Goal: Task Accomplishment & Management: Use online tool/utility

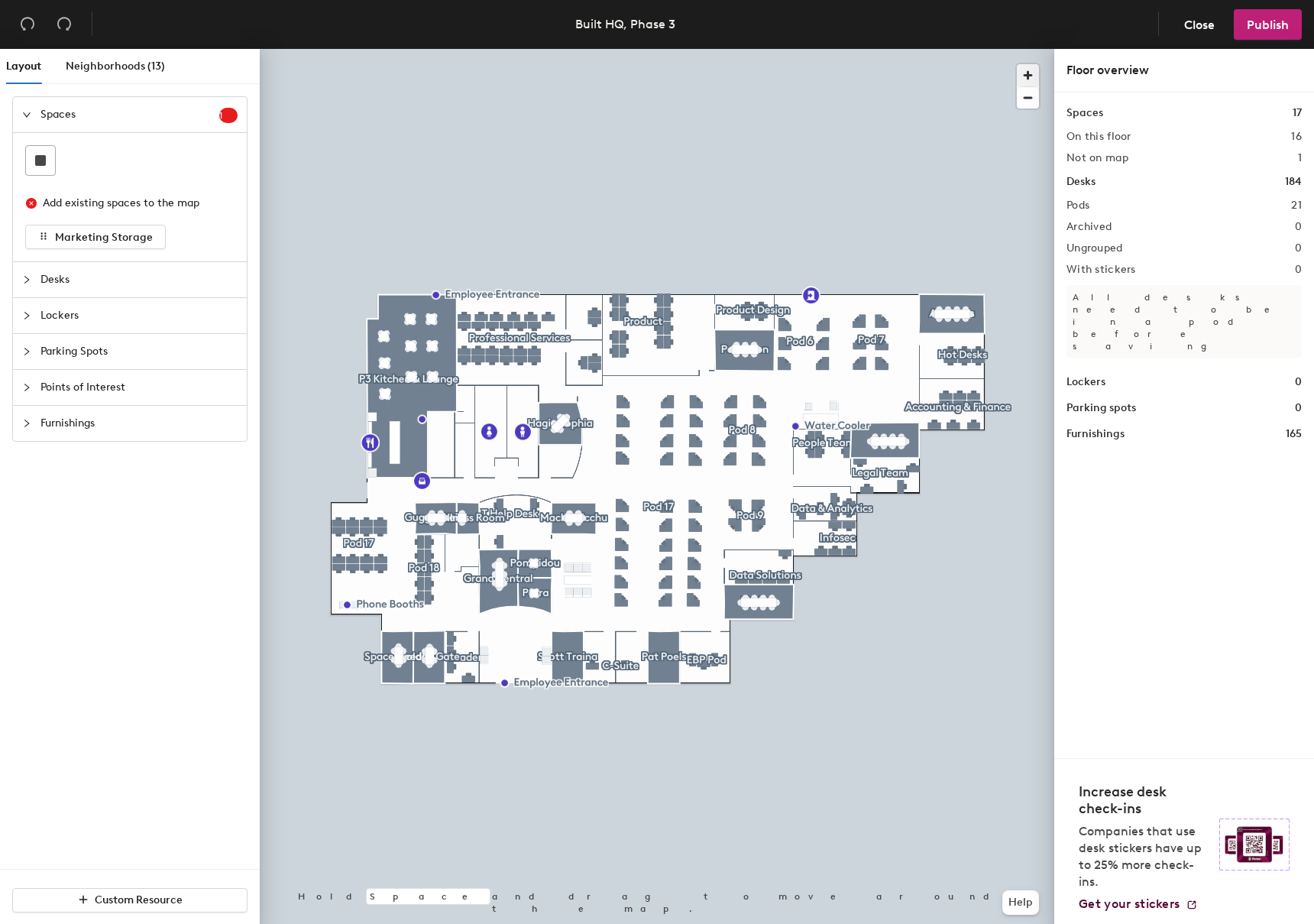
click at [1030, 78] on span "button" at bounding box center [1028, 75] width 22 height 22
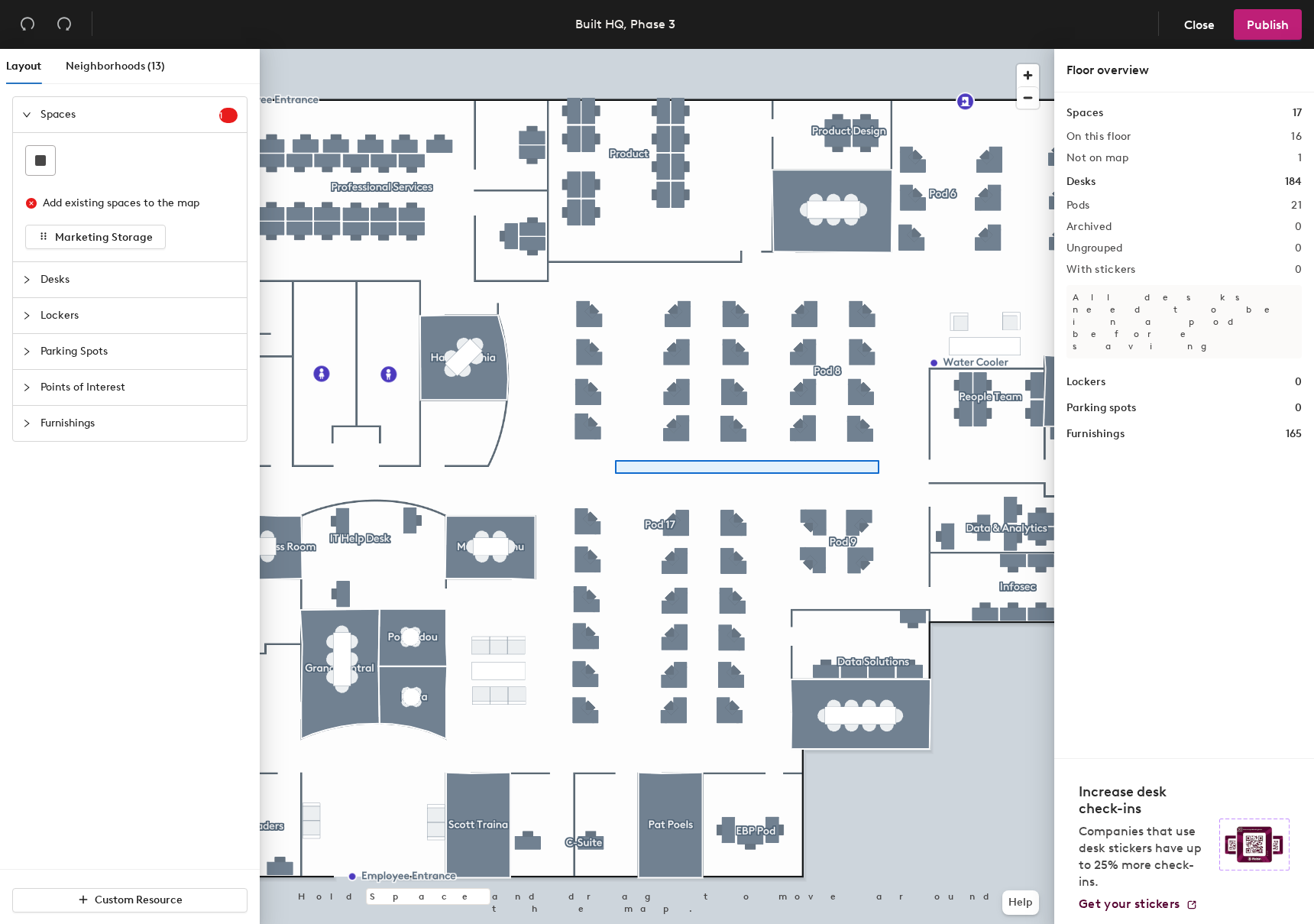
click at [615, 49] on div at bounding box center [657, 49] width 795 height 0
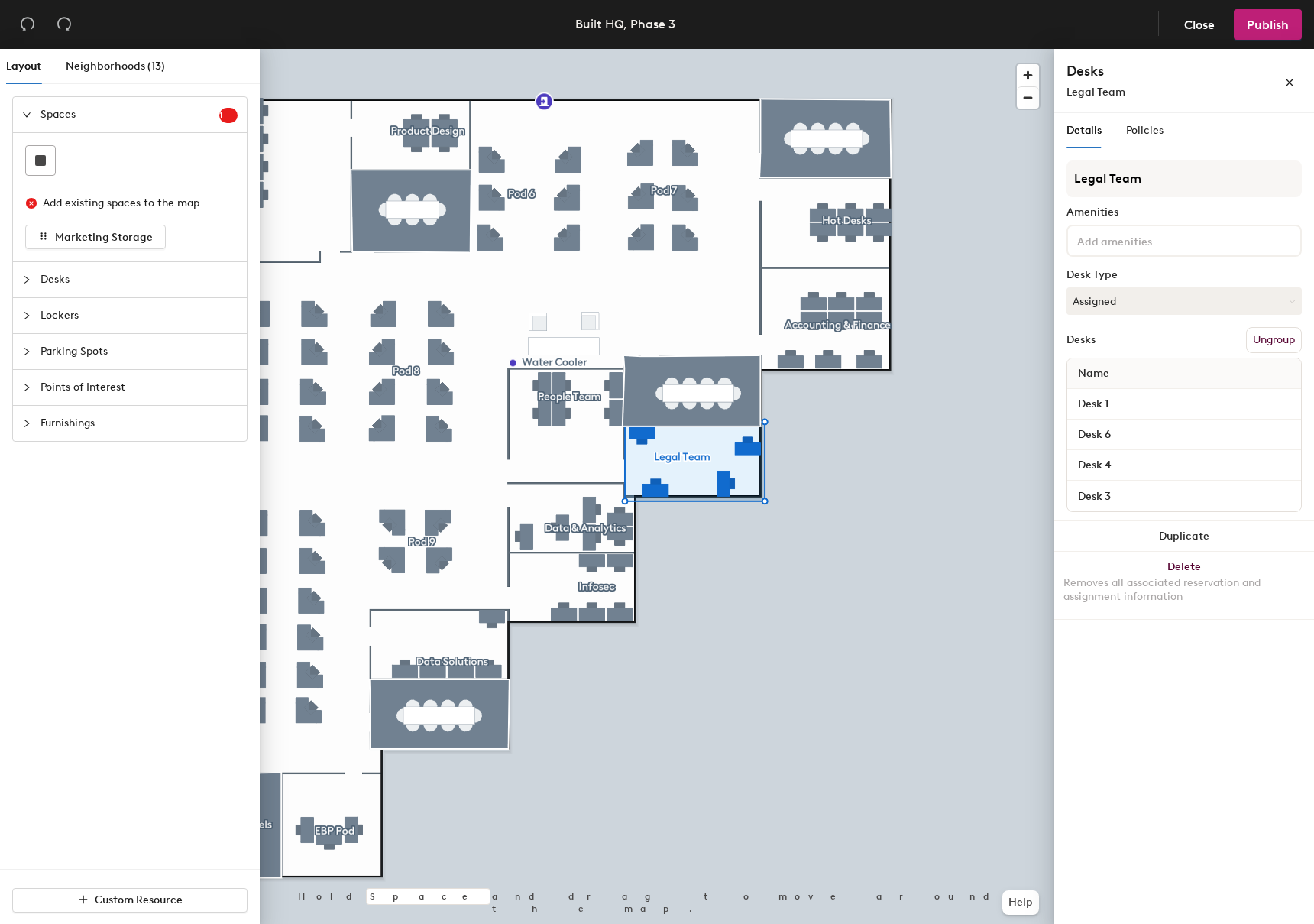
click at [1109, 95] on span "Legal Team" at bounding box center [1096, 92] width 59 height 13
click at [1128, 180] on input "Legal Team" at bounding box center [1185, 178] width 235 height 37
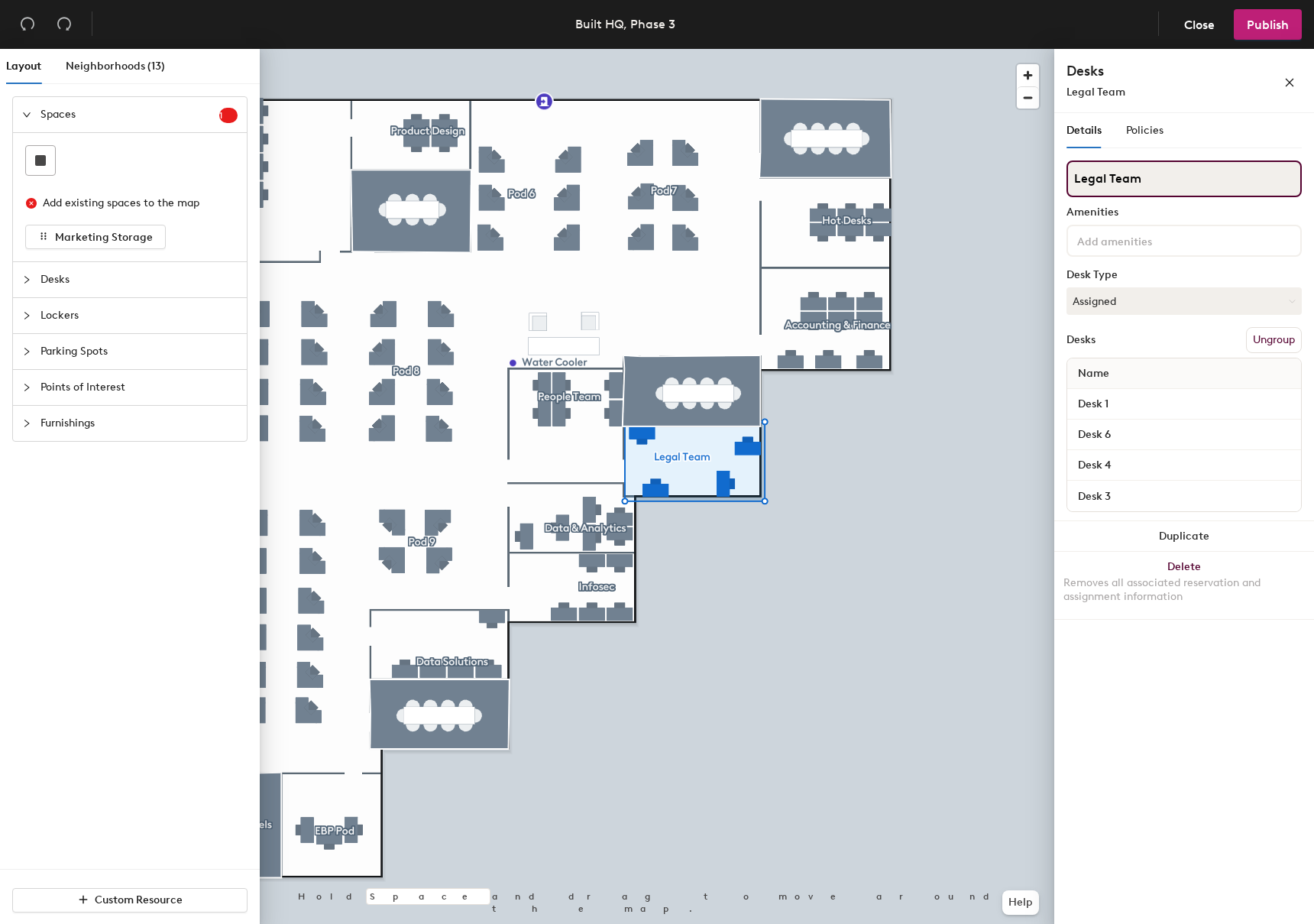
click at [1128, 180] on input "Legal Team" at bounding box center [1185, 178] width 235 height 37
click at [1158, 181] on input "Legal Team" at bounding box center [1185, 178] width 235 height 37
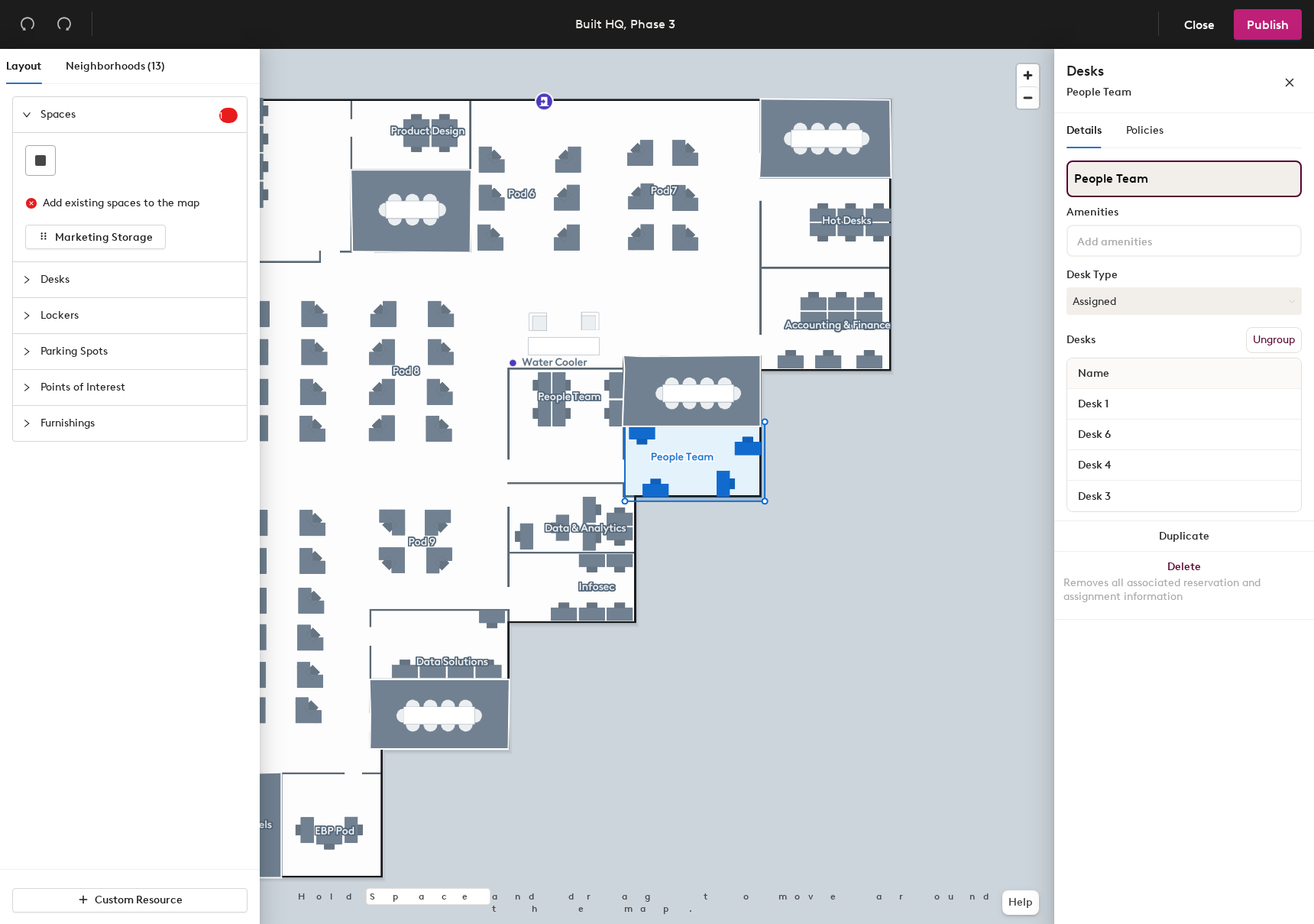
drag, startPoint x: 1168, startPoint y: 176, endPoint x: 1056, endPoint y: 175, distance: 112.0
click at [1056, 175] on div "Details Policies People Team Amenities Desk Type Assigned Desks Ungroup Name De…" at bounding box center [1184, 521] width 260 height 817
type input "People"
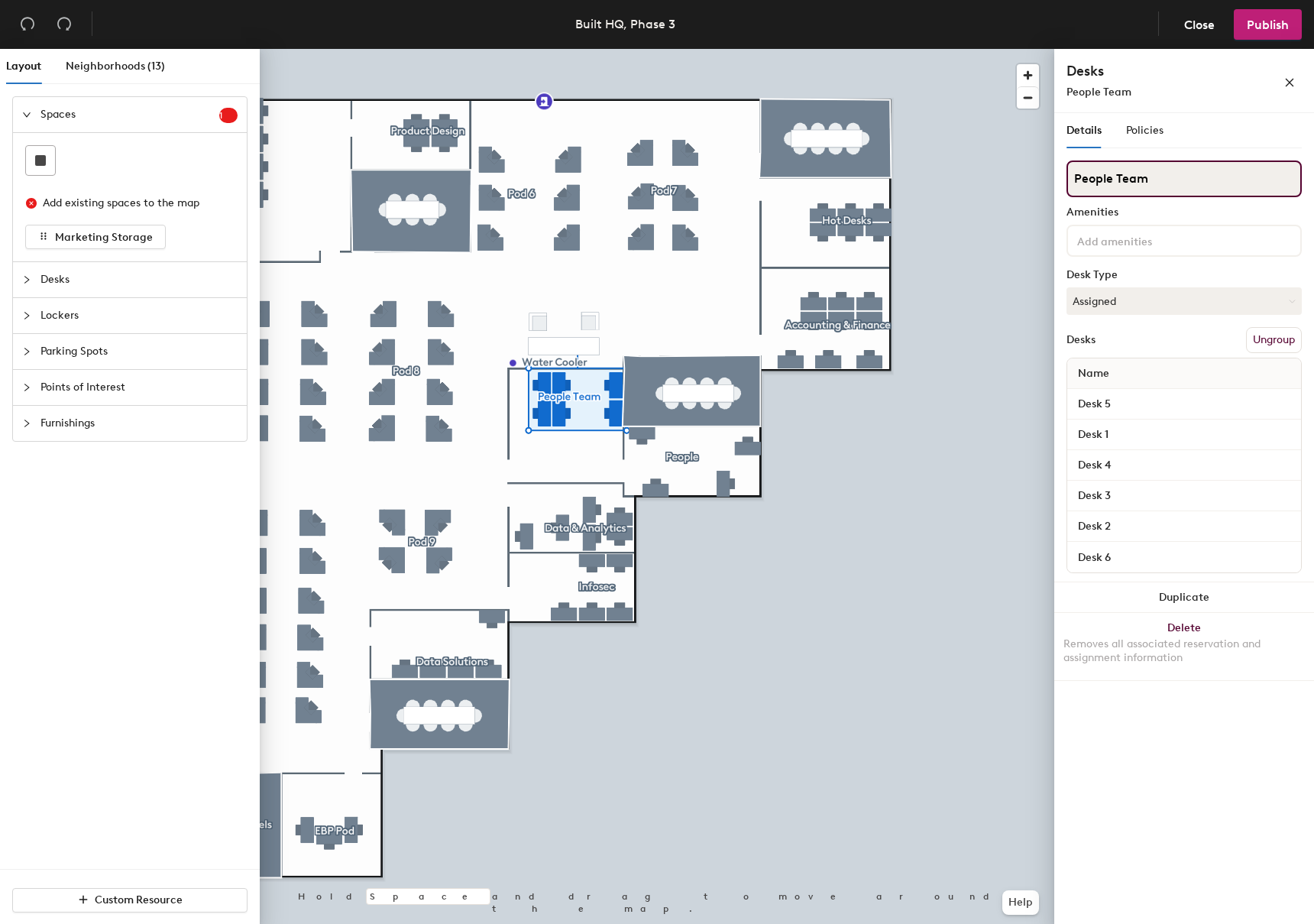
click at [984, 183] on div "Layout Neighborhoods (13) Spaces 1 Add existing spaces to the map Marketing Sto…" at bounding box center [657, 489] width 1314 height 881
type input "Talent & People"
click at [864, 49] on div at bounding box center [657, 49] width 795 height 0
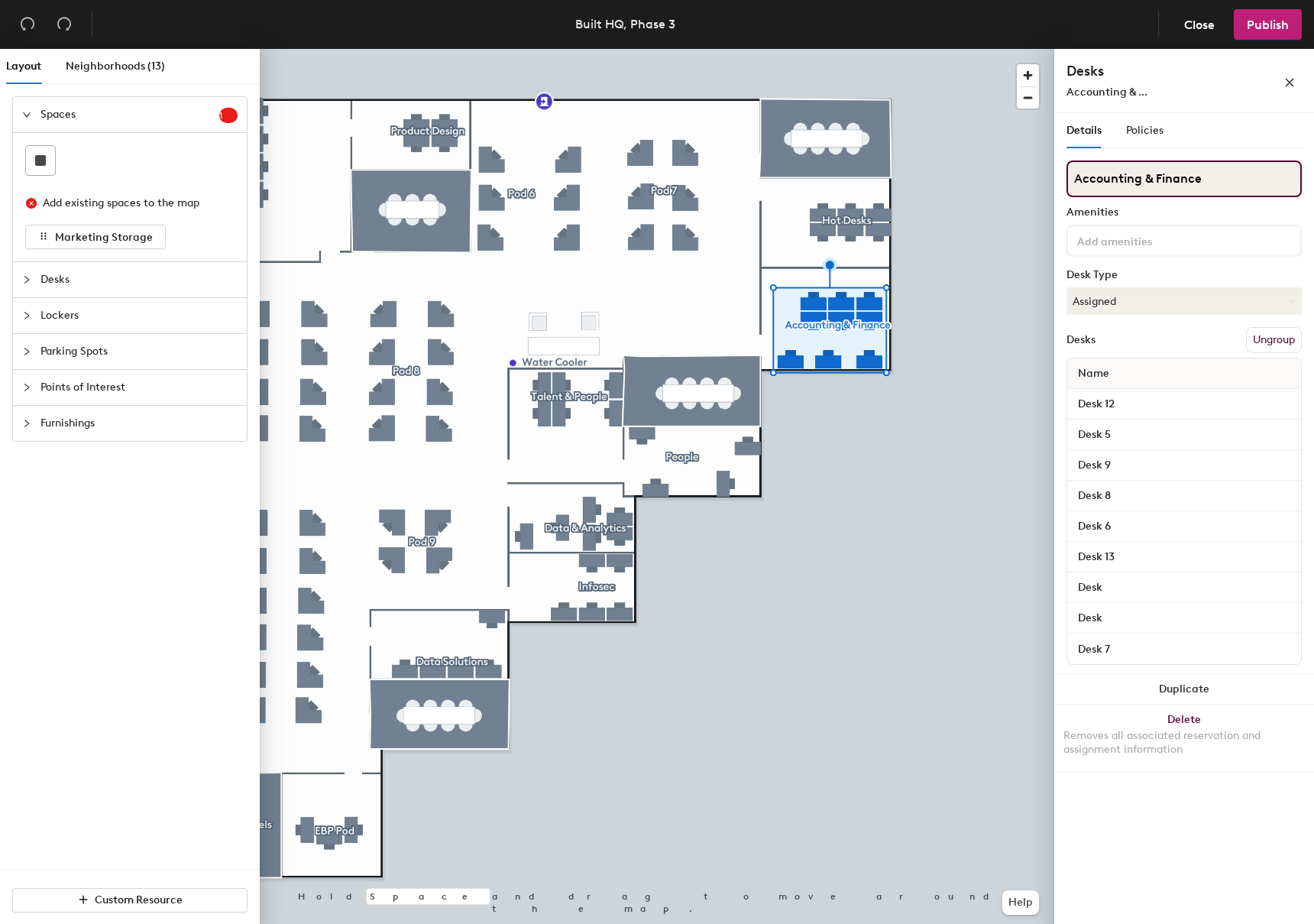
click at [1053, 179] on div "Layout Neighborhoods (13) Spaces 1 Add existing spaces to the map Marketing Sto…" at bounding box center [657, 489] width 1314 height 881
type input "Finance & Accounting"
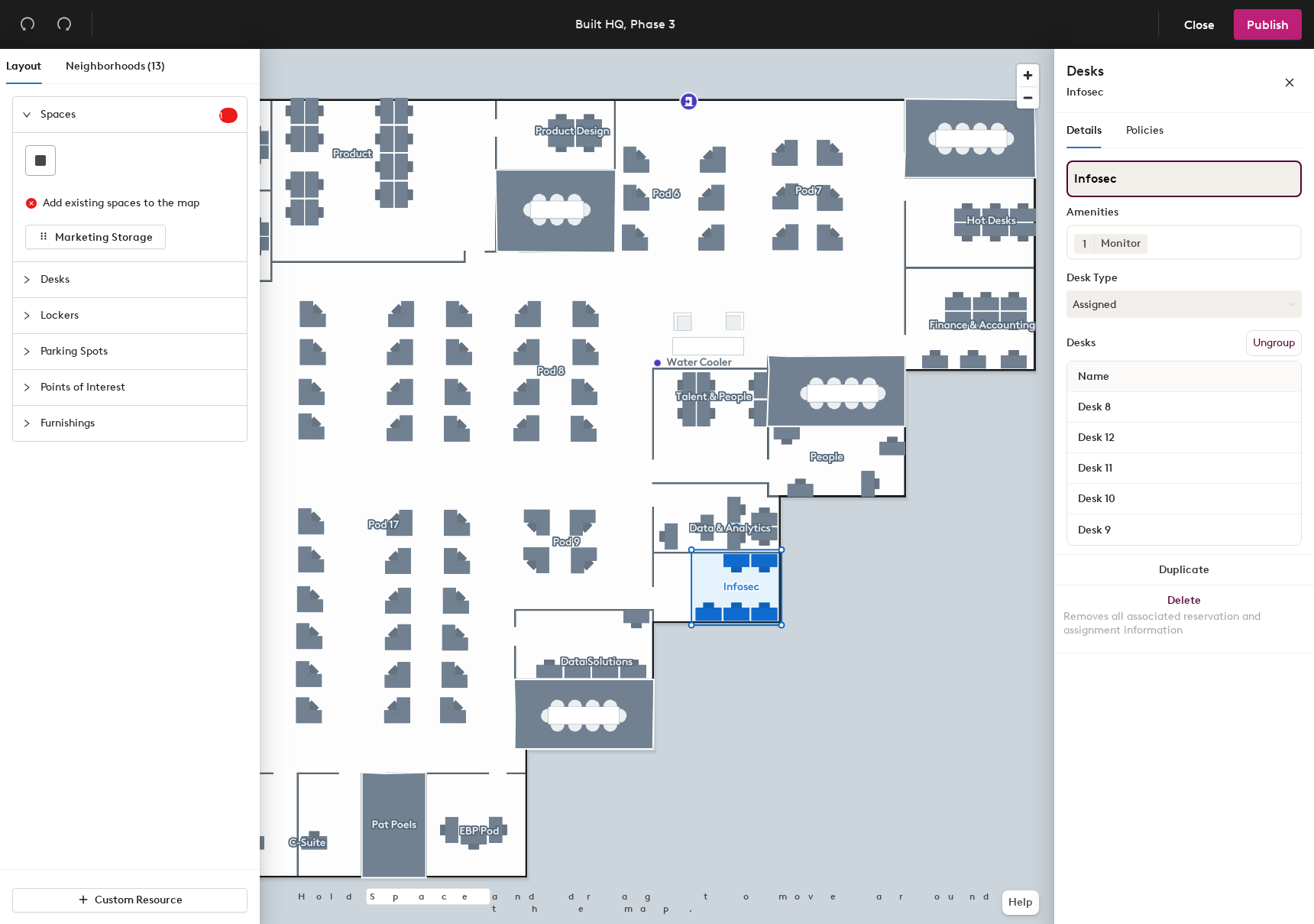
click at [1048, 178] on div "Layout Neighborhoods (13) Spaces 1 Add existing spaces to the map Marketing Sto…" at bounding box center [657, 489] width 1314 height 881
type input "TechOps"
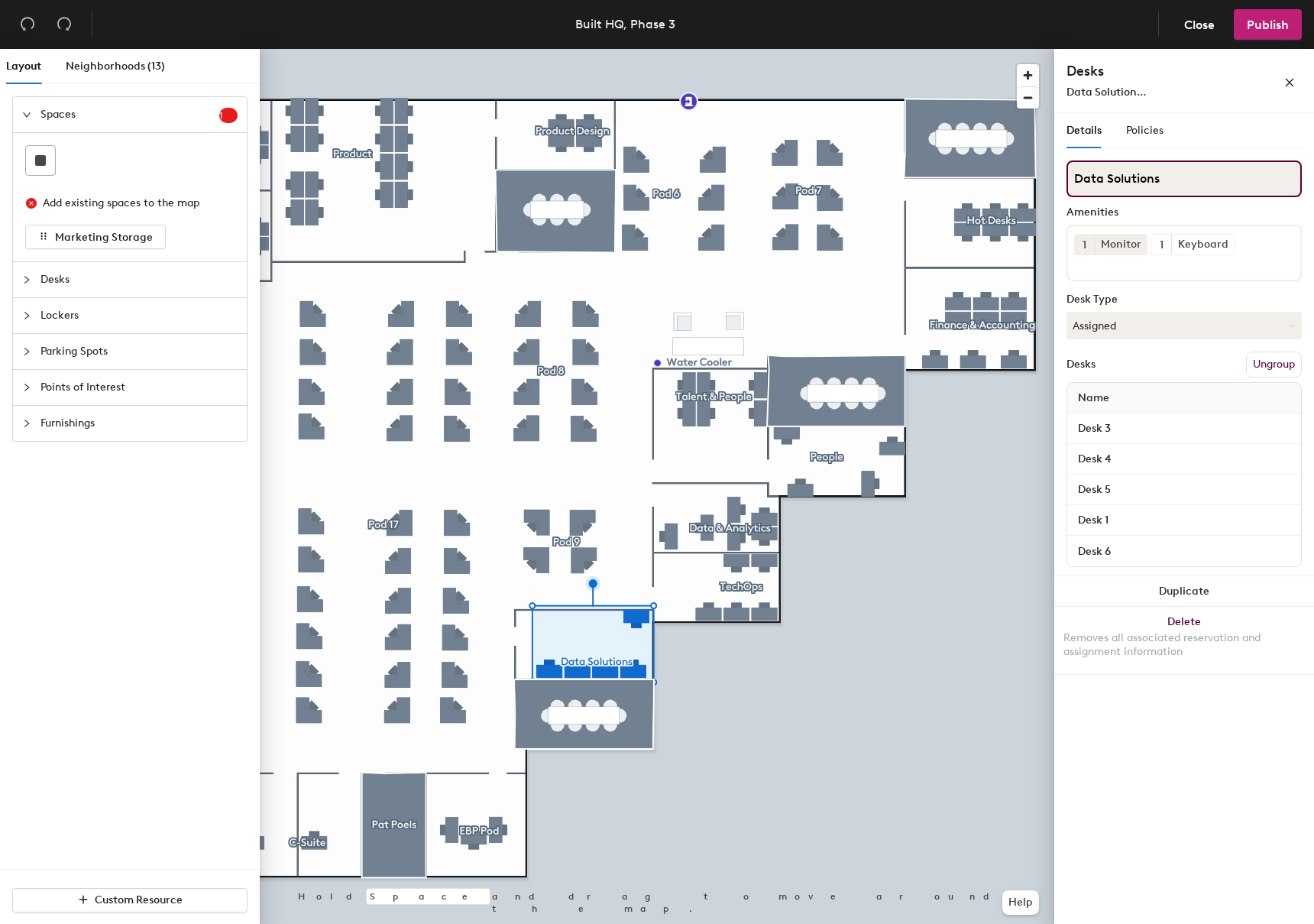
click at [1020, 185] on div "Layout Neighborhoods (13) Spaces 1 Add existing spaces to the map Marketing Sto…" at bounding box center [657, 489] width 1314 height 881
type input "Integrations Solutions"
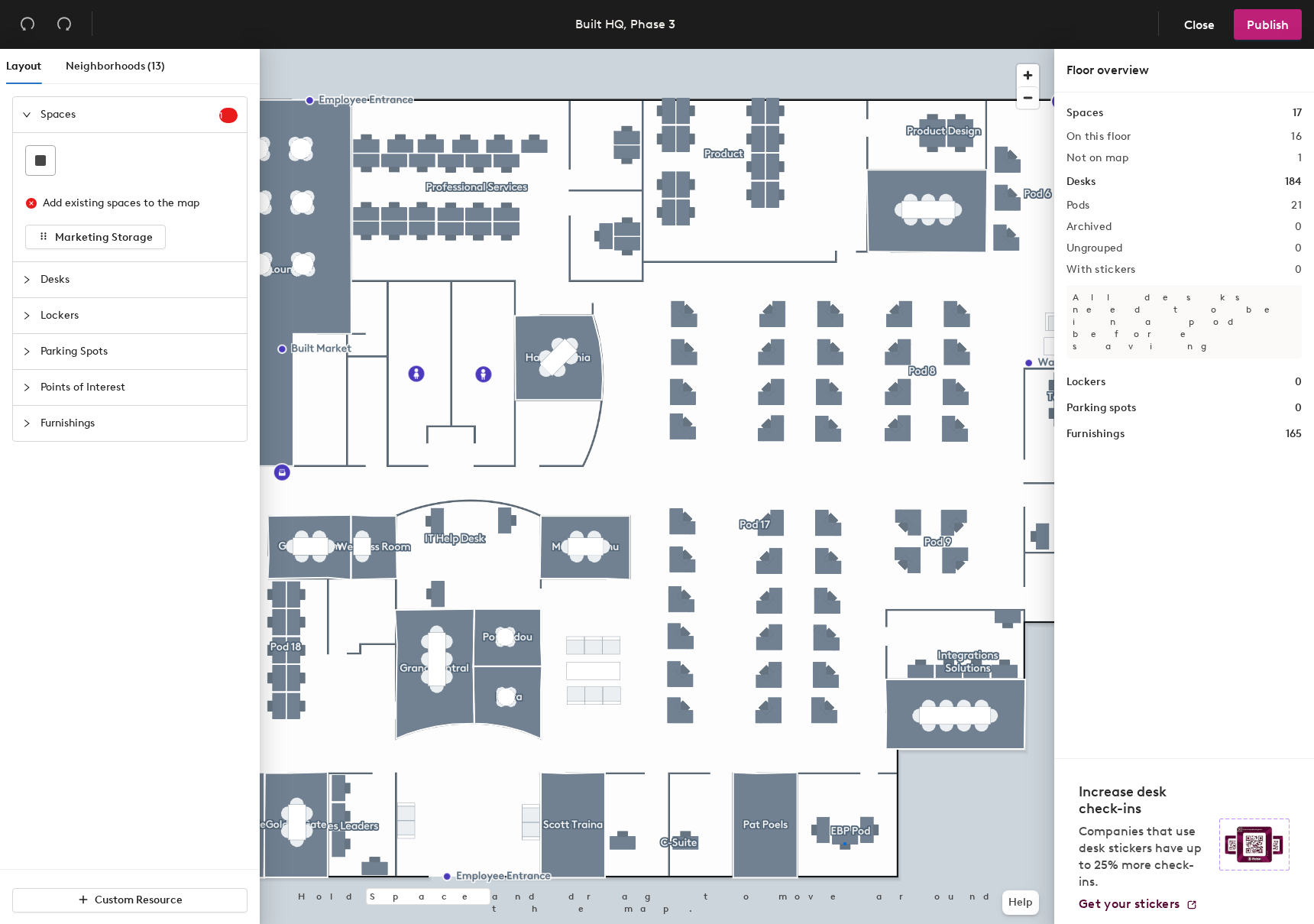
drag, startPoint x: 1183, startPoint y: 176, endPoint x: 1060, endPoint y: 183, distance: 123.2
click at [844, 49] on div at bounding box center [657, 49] width 795 height 0
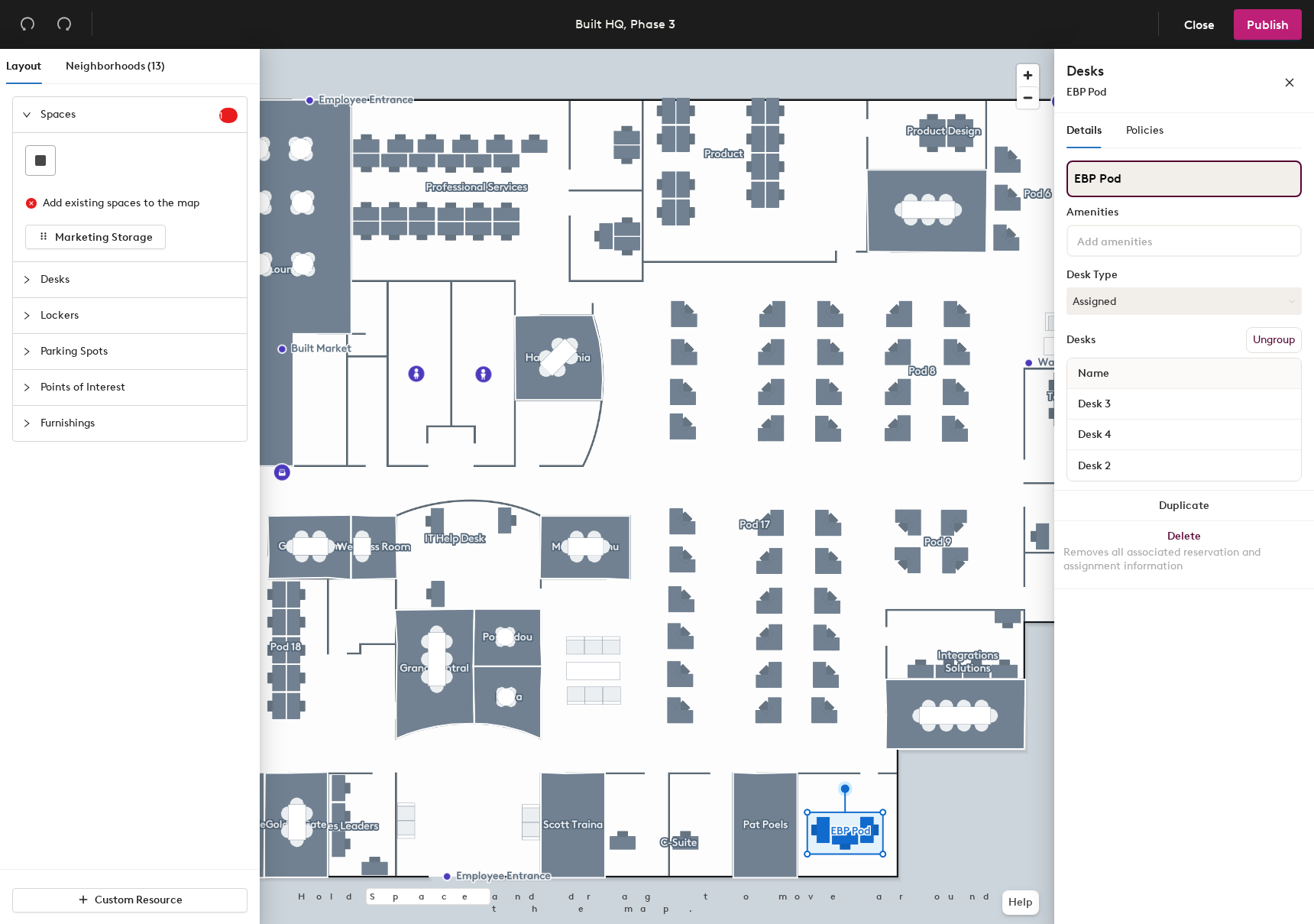
drag, startPoint x: 1081, startPoint y: 179, endPoint x: 1056, endPoint y: 183, distance: 25.3
click at [1056, 183] on div "Details Policies EBP Pod Amenities Desk Type Assigned Desks Ungroup Name Desk 3…" at bounding box center [1184, 521] width 260 height 817
type input "Executive Business Partners"
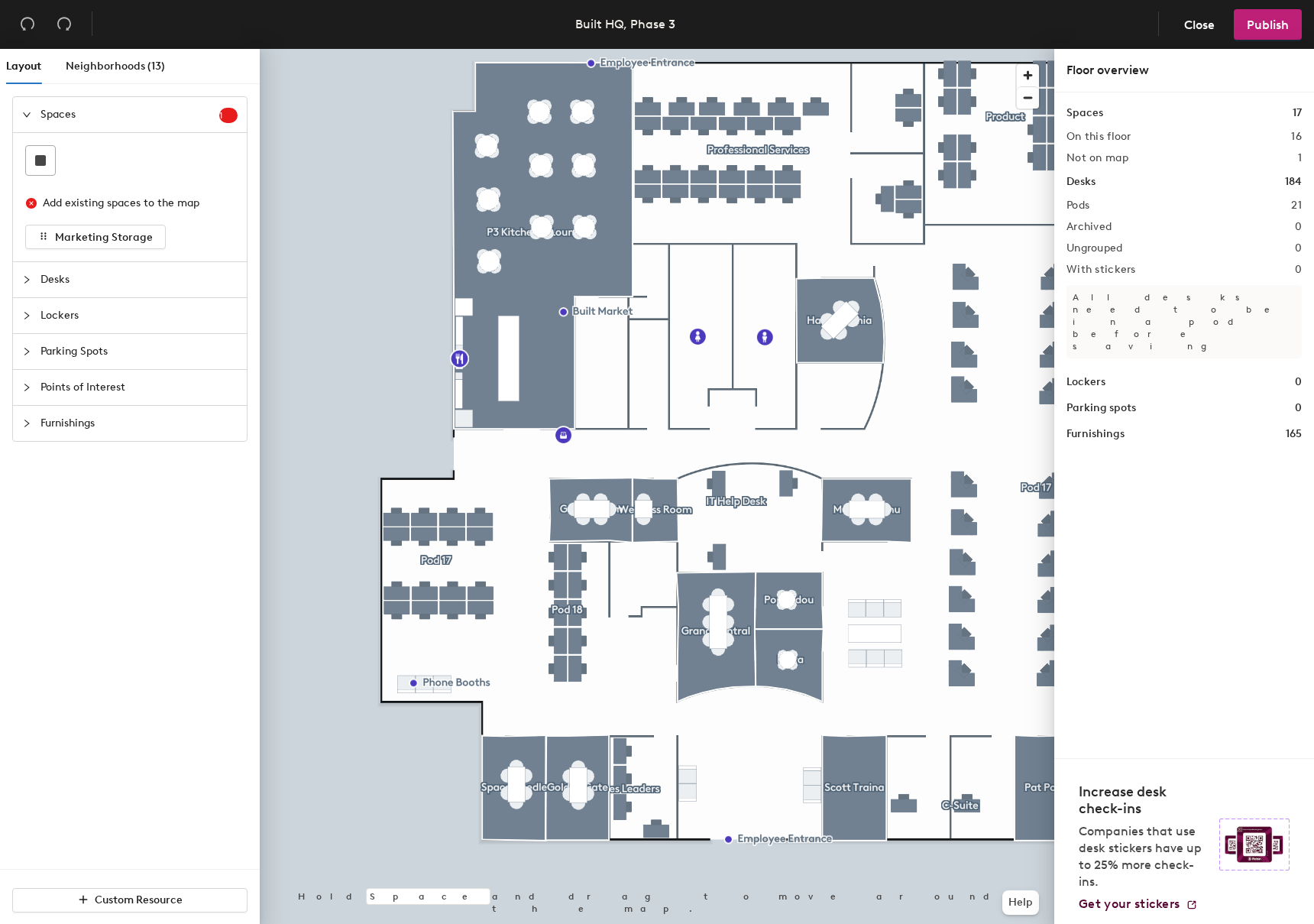
click at [433, 49] on div at bounding box center [657, 49] width 795 height 0
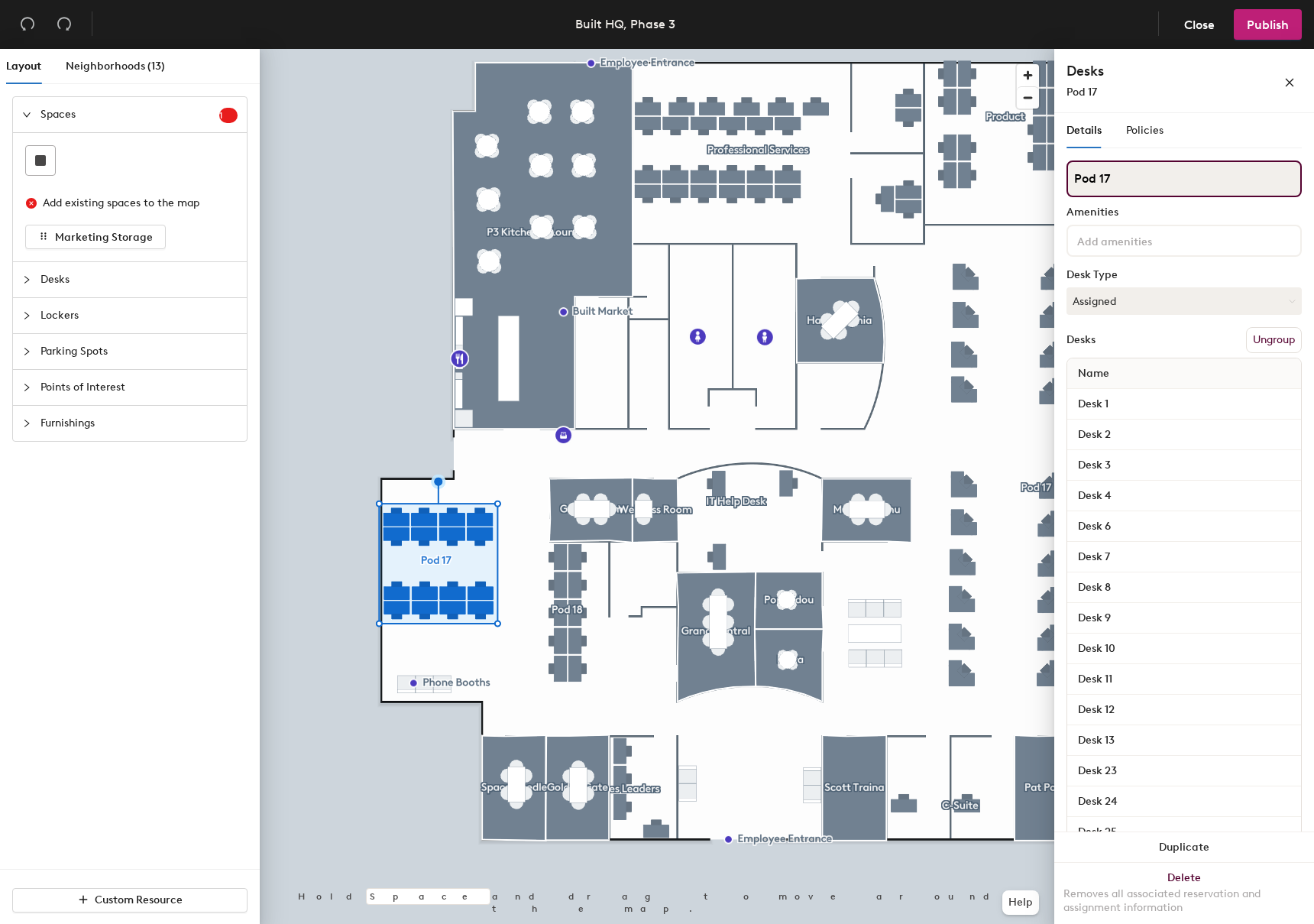
drag, startPoint x: 1105, startPoint y: 185, endPoint x: 1059, endPoint y: 165, distance: 50.2
click at [1059, 165] on div "Details Policies Pod 17 Amenities Desk Type Assigned Desks Ungroup Name Desk 1 …" at bounding box center [1184, 521] width 260 height 817
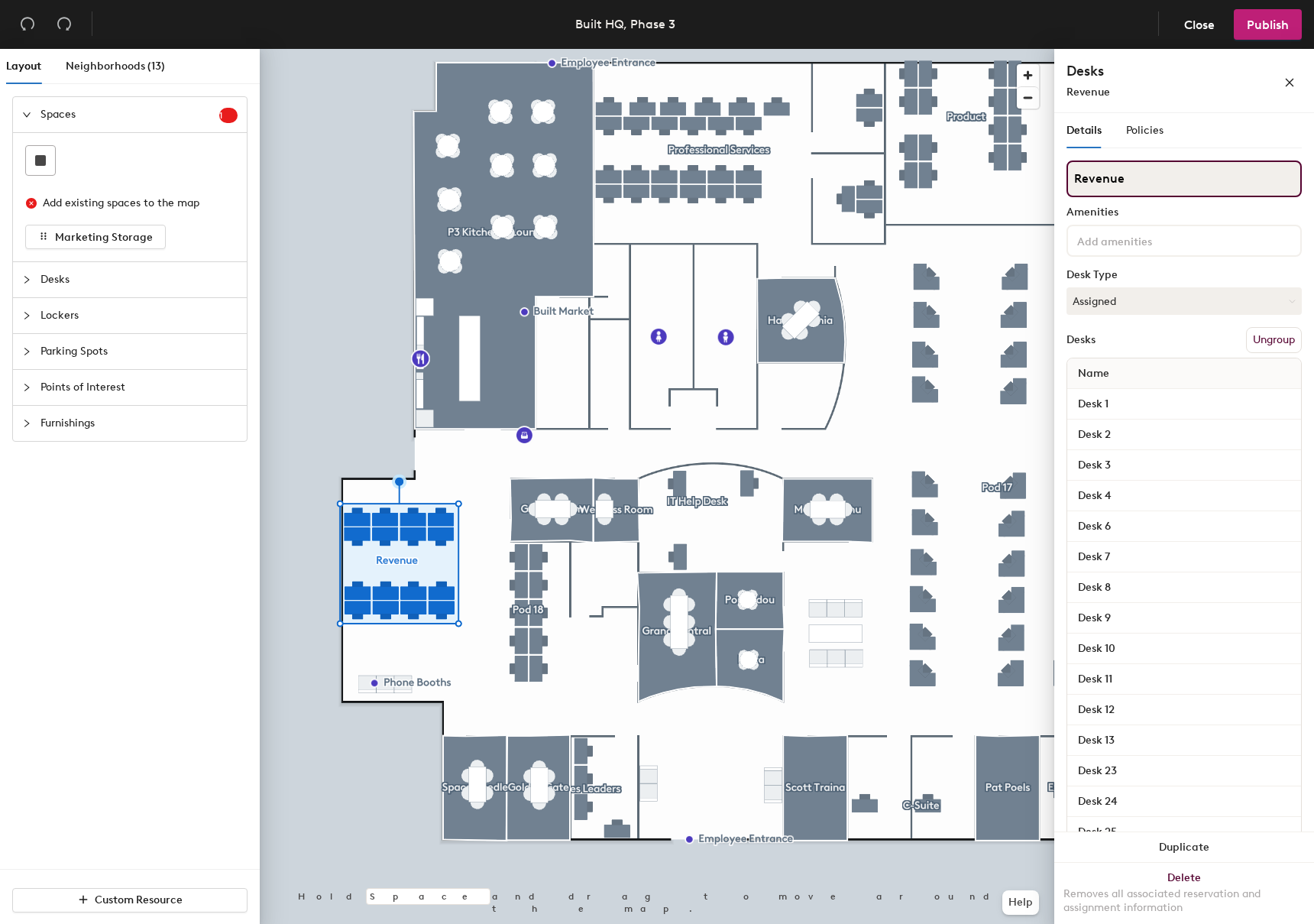
type input "Revenue"
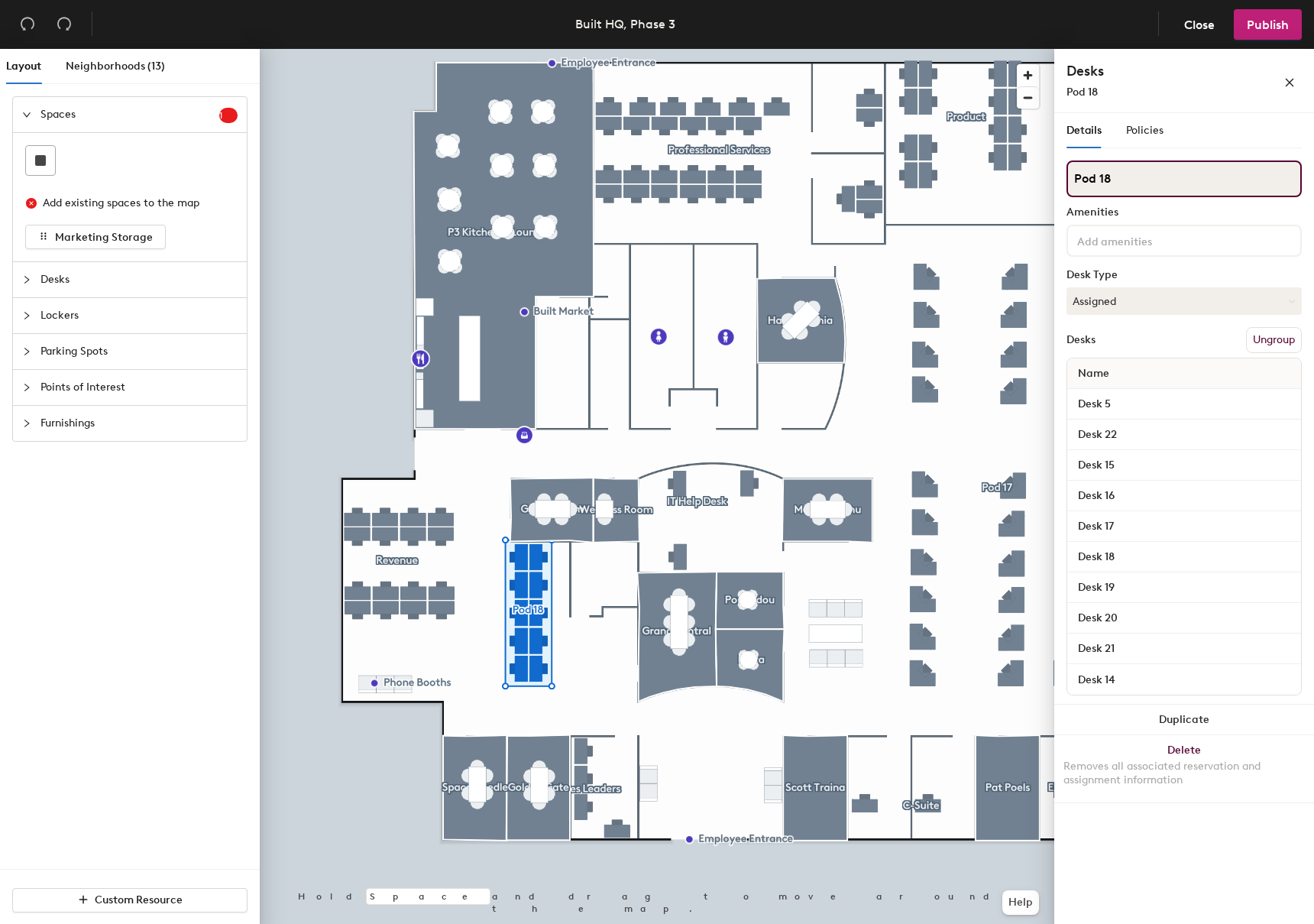
click at [1021, 172] on div "Layout Neighborhoods (13) Spaces 1 Add existing spaces to the map Marketing Sto…" at bounding box center [657, 489] width 1314 height 881
type input "Marketing & Sales"
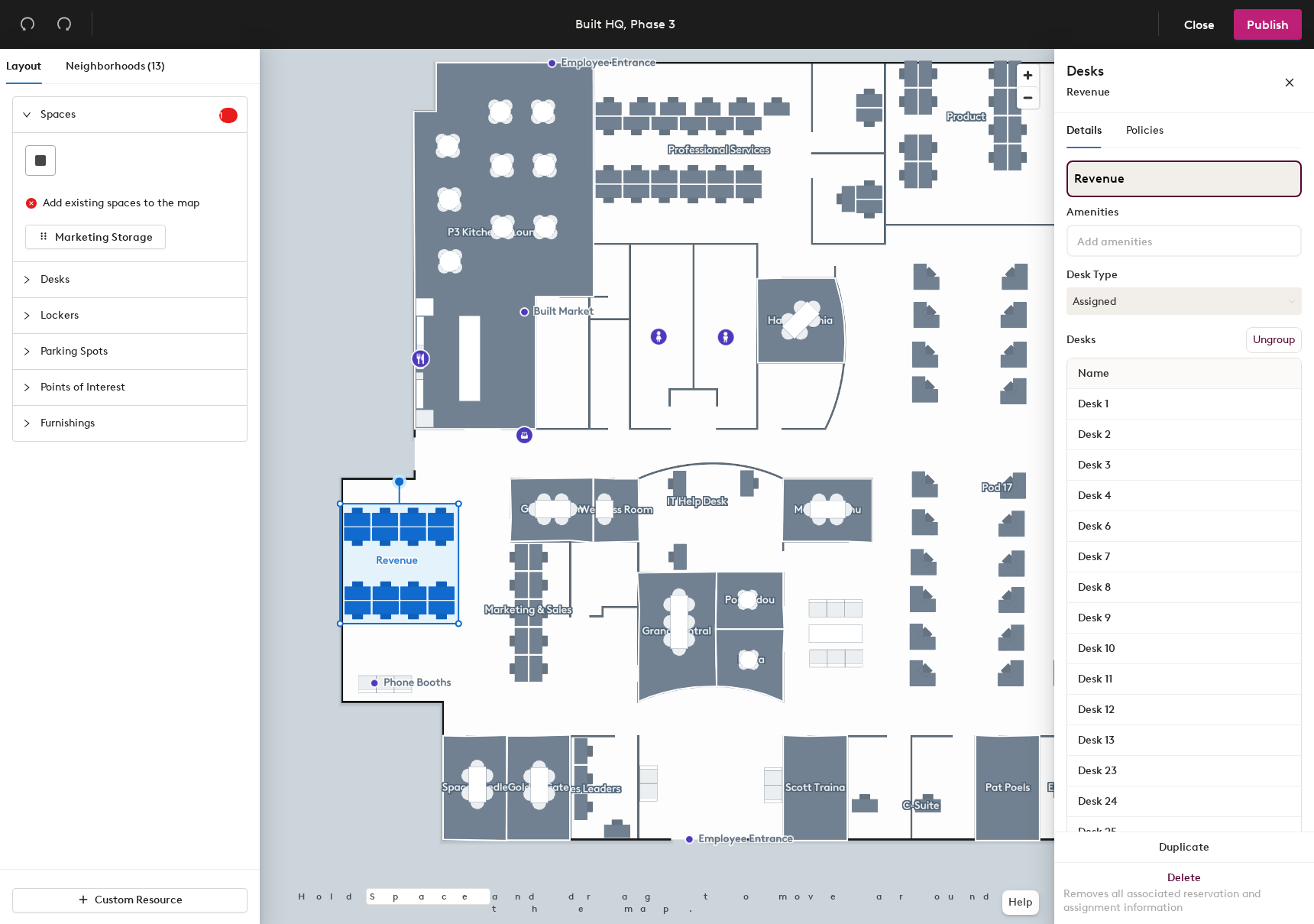
click at [1034, 181] on div "Layout Neighborhoods (13) Spaces 1 Add existing spaces to the map Marketing Sto…" at bounding box center [657, 489] width 1314 height 881
type input "Sales"
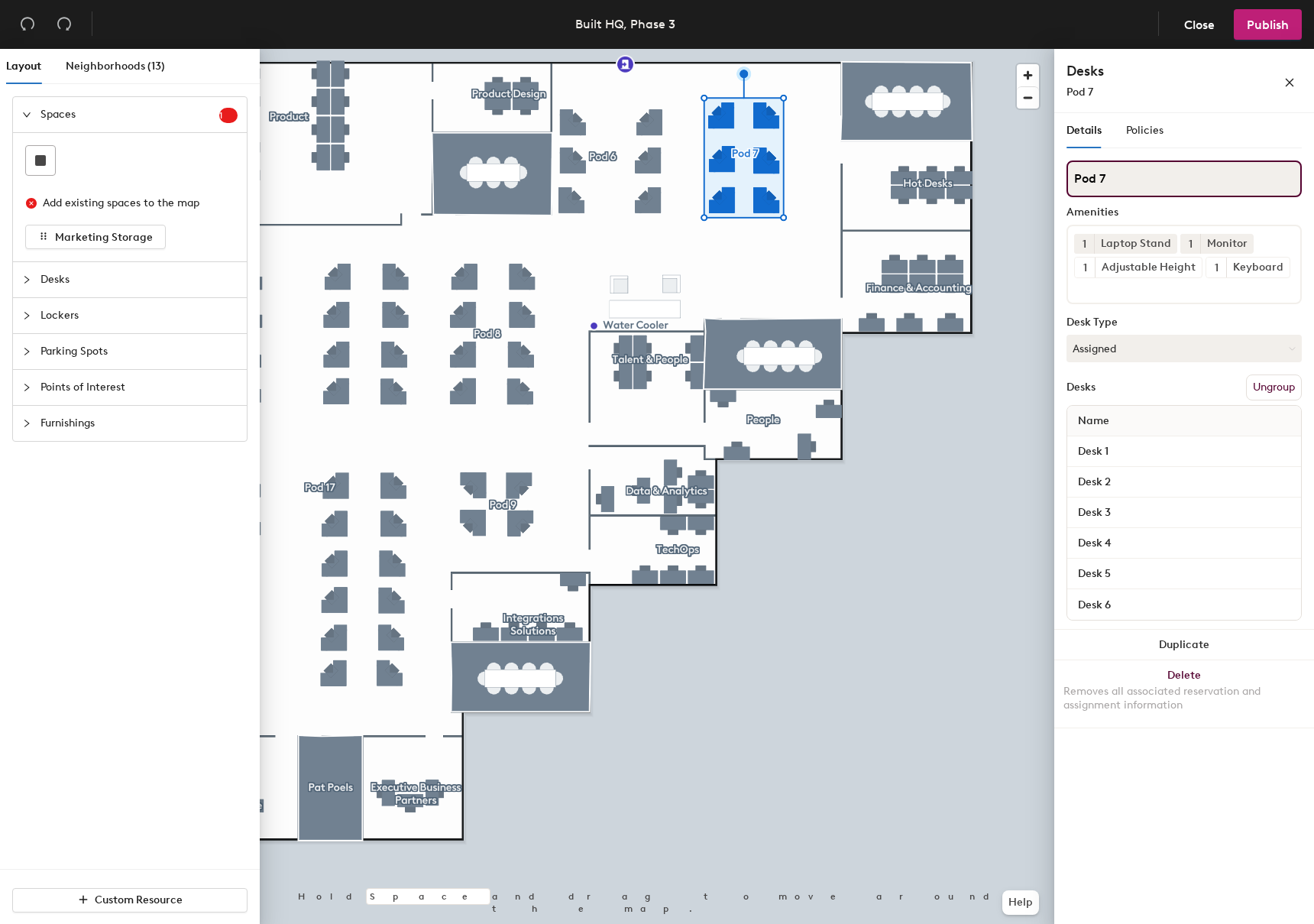
click at [1017, 181] on div "Layout Neighborhoods (13) Spaces 1 Add existing spaces to the map Marketing Sto…" at bounding box center [657, 489] width 1314 height 881
type input "Client Support"
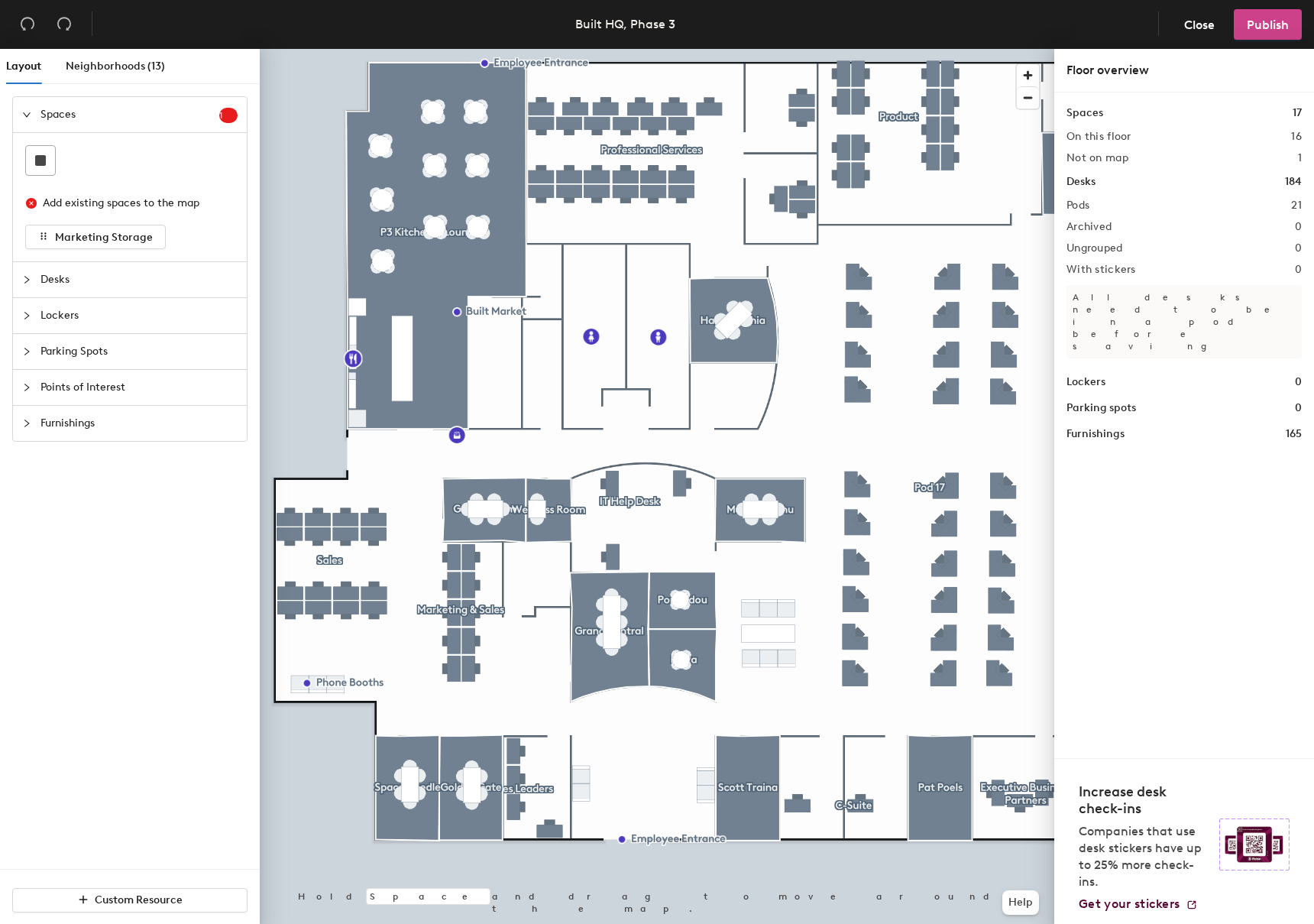
click at [1278, 30] on span "Publish" at bounding box center [1267, 25] width 42 height 14
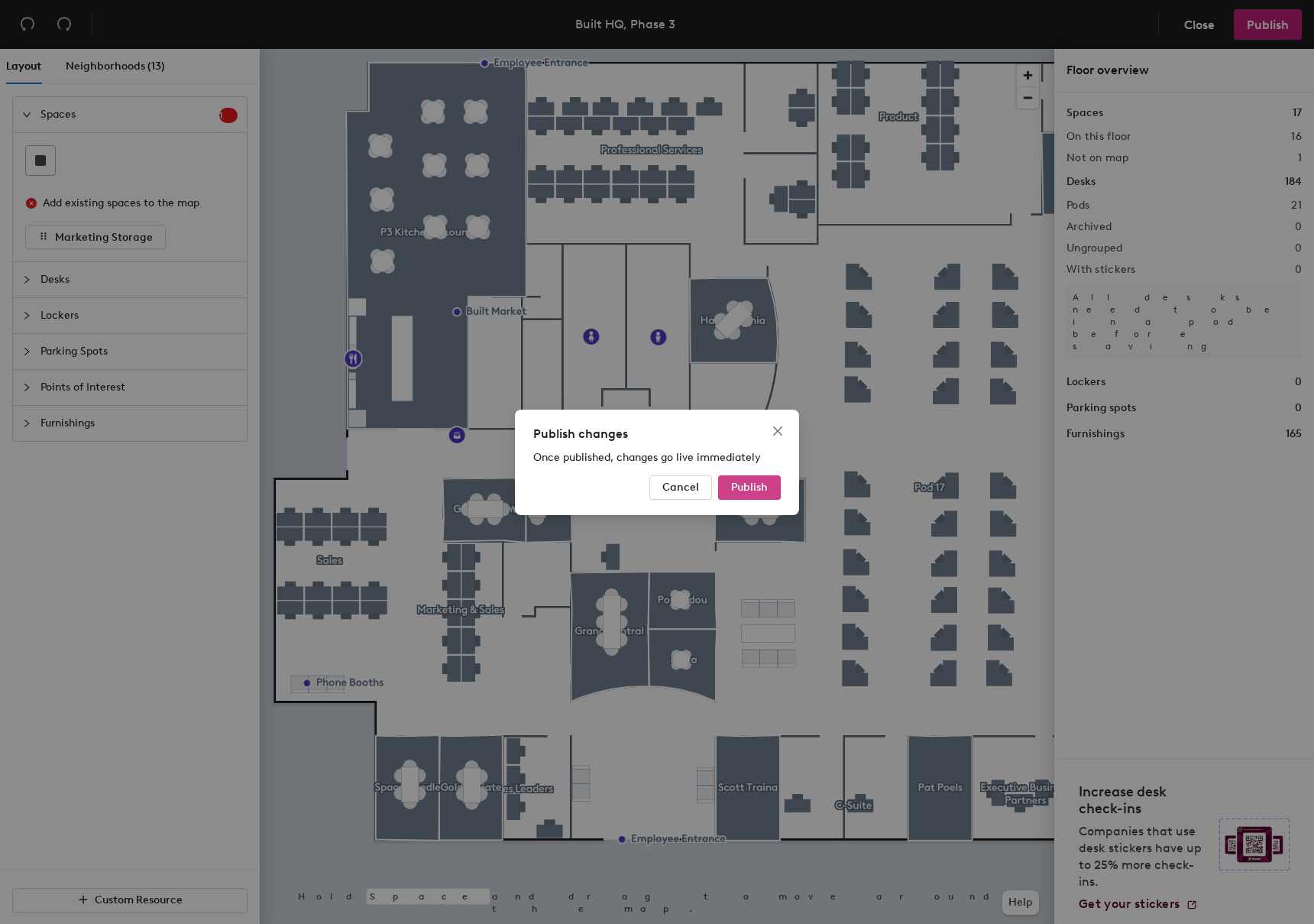
click at [737, 495] on button "Publish" at bounding box center [749, 487] width 63 height 25
